Goal: Use online tool/utility

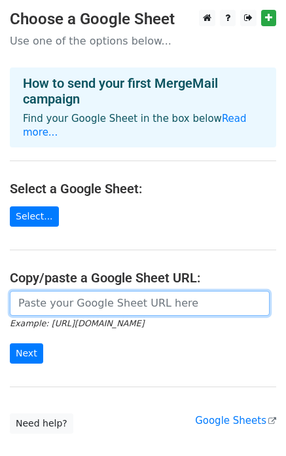
click at [157, 295] on input "url" at bounding box center [140, 303] width 260 height 25
paste input "[URL][DOMAIN_NAME]"
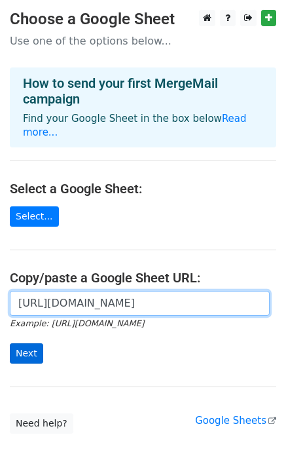
type input "https://docs.google.com/spreadsheets/d/1wD6lSmvFvXxRHy8XL6iER5cI7pKzGo_S9Nh0RVd…"
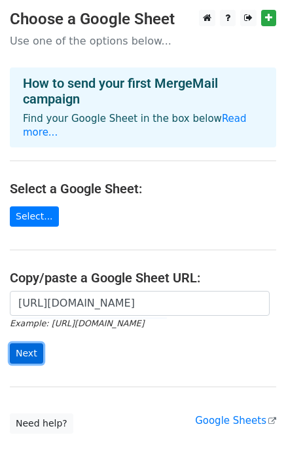
click at [33, 343] on input "Next" at bounding box center [26, 353] width 33 height 20
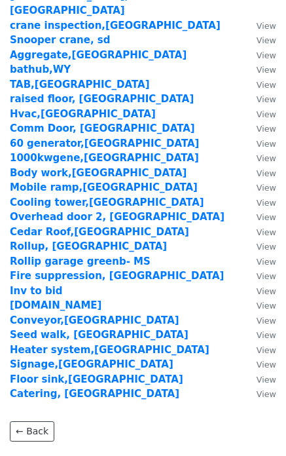
scroll to position [1430, 0]
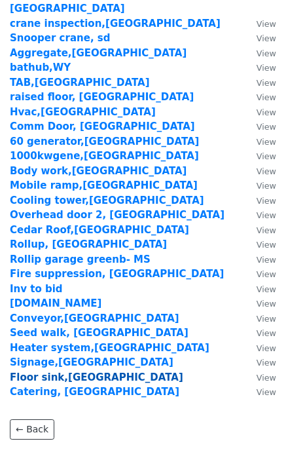
click at [38, 372] on strong "Floor sink,[GEOGRAPHIC_DATA]" at bounding box center [97, 378] width 174 height 12
